Goal: Navigation & Orientation: Find specific page/section

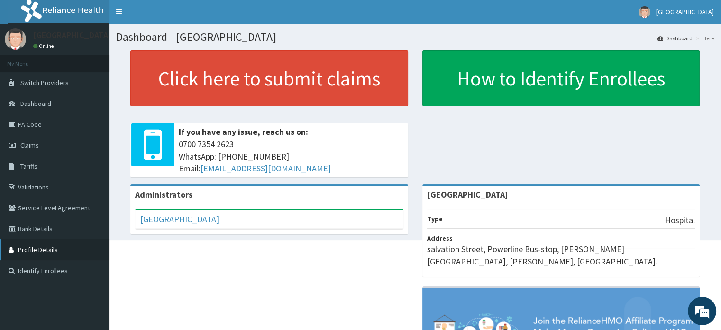
click at [102, 255] on link "Profile Details" at bounding box center [54, 249] width 109 height 21
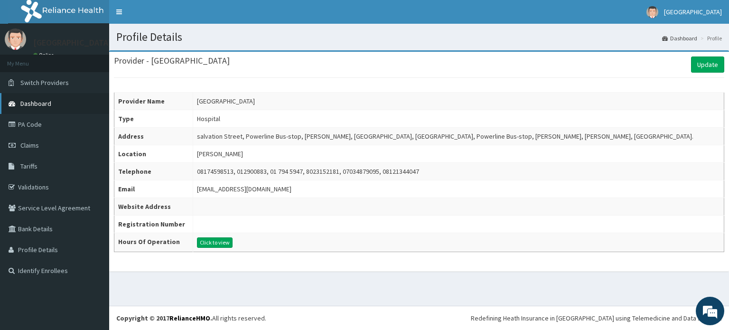
click at [57, 100] on link "Dashboard" at bounding box center [54, 103] width 109 height 21
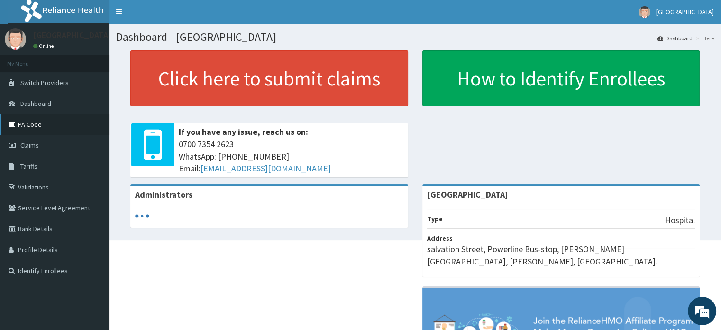
click at [56, 123] on link "PA Code" at bounding box center [54, 124] width 109 height 21
